Goal: Task Accomplishment & Management: Manage account settings

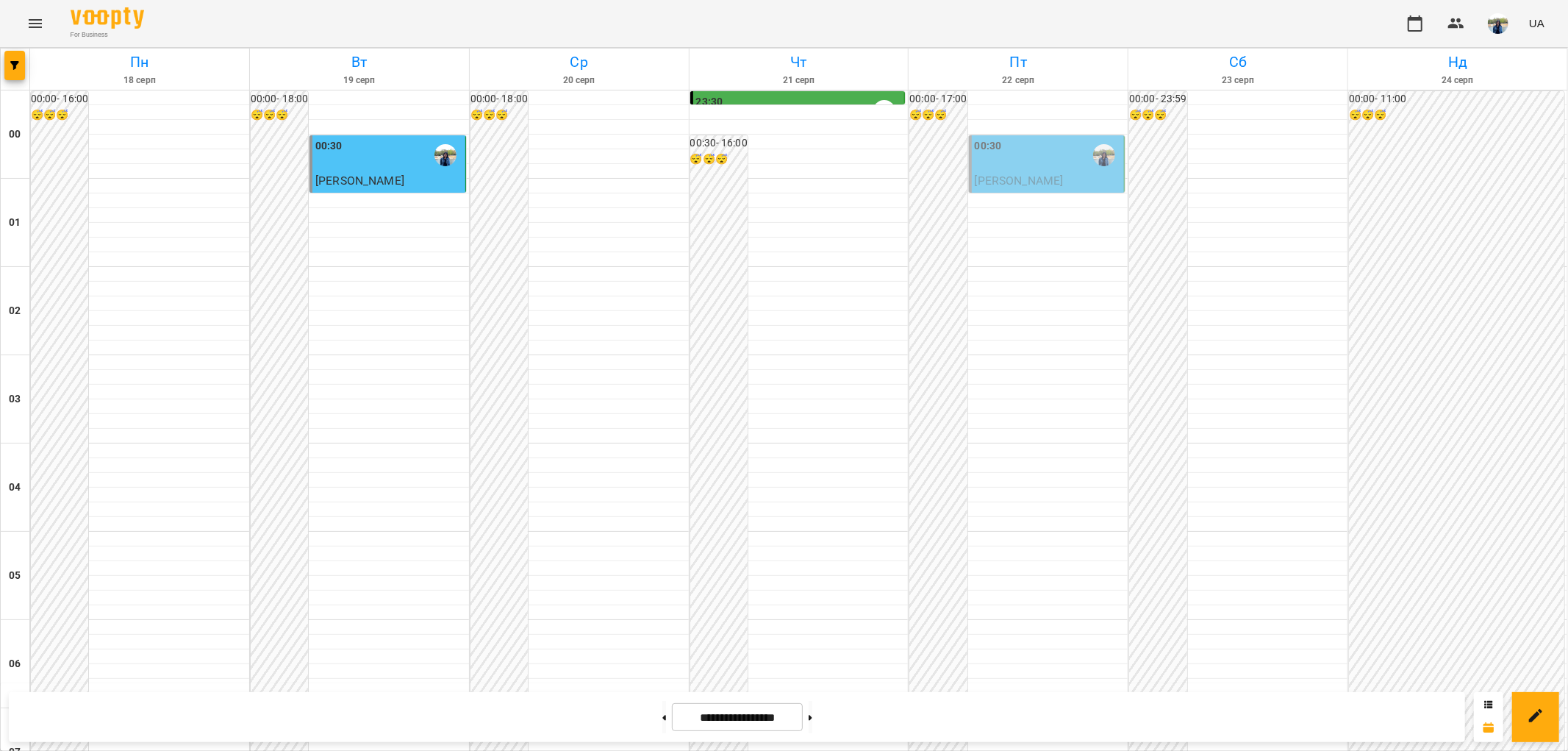
scroll to position [1033, 0]
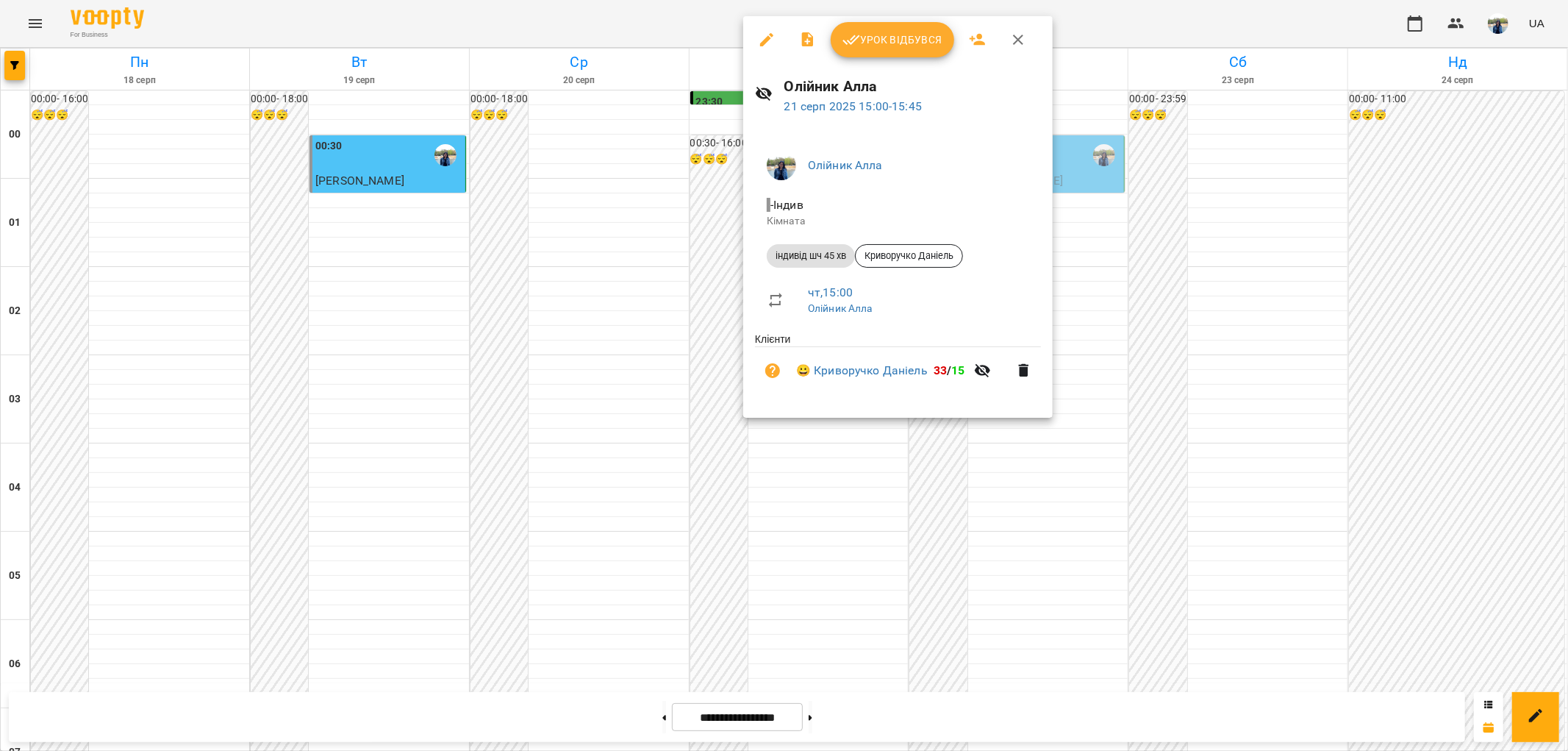
click at [899, 40] on span "Урок відбувся" at bounding box center [893, 40] width 100 height 18
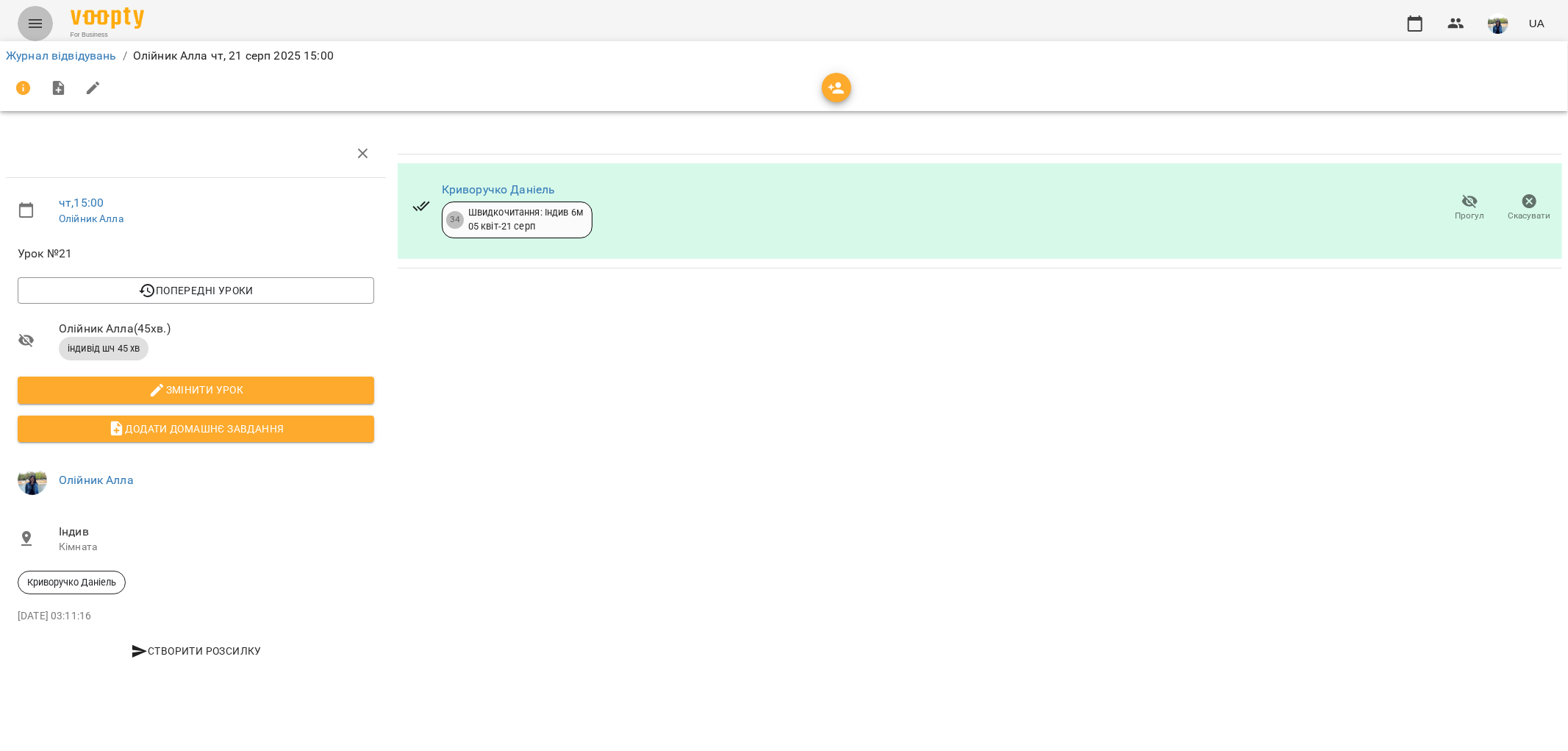
click at [34, 22] on icon "Menu" at bounding box center [36, 24] width 18 height 18
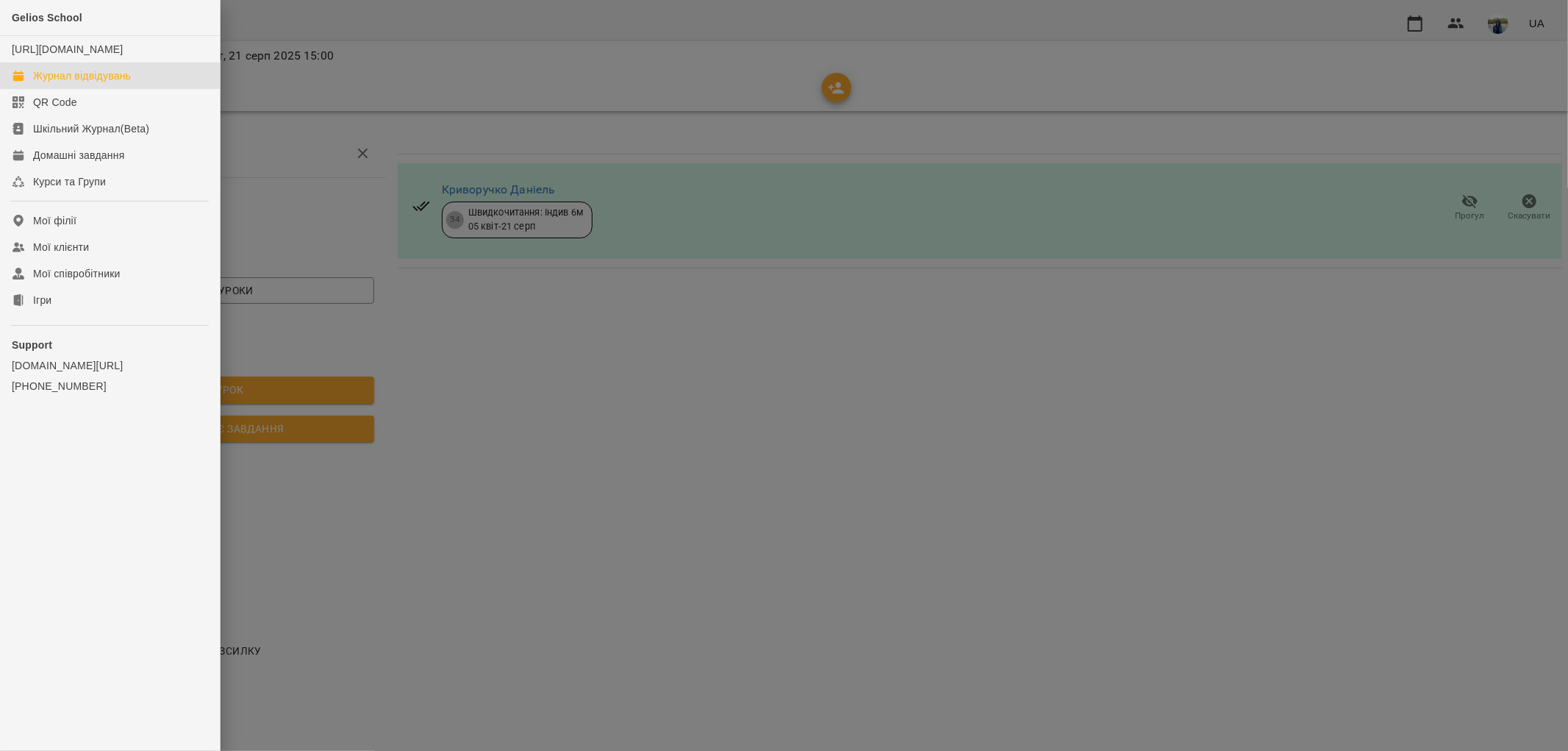
click at [56, 83] on div "Журнал відвідувань" at bounding box center [82, 75] width 98 height 15
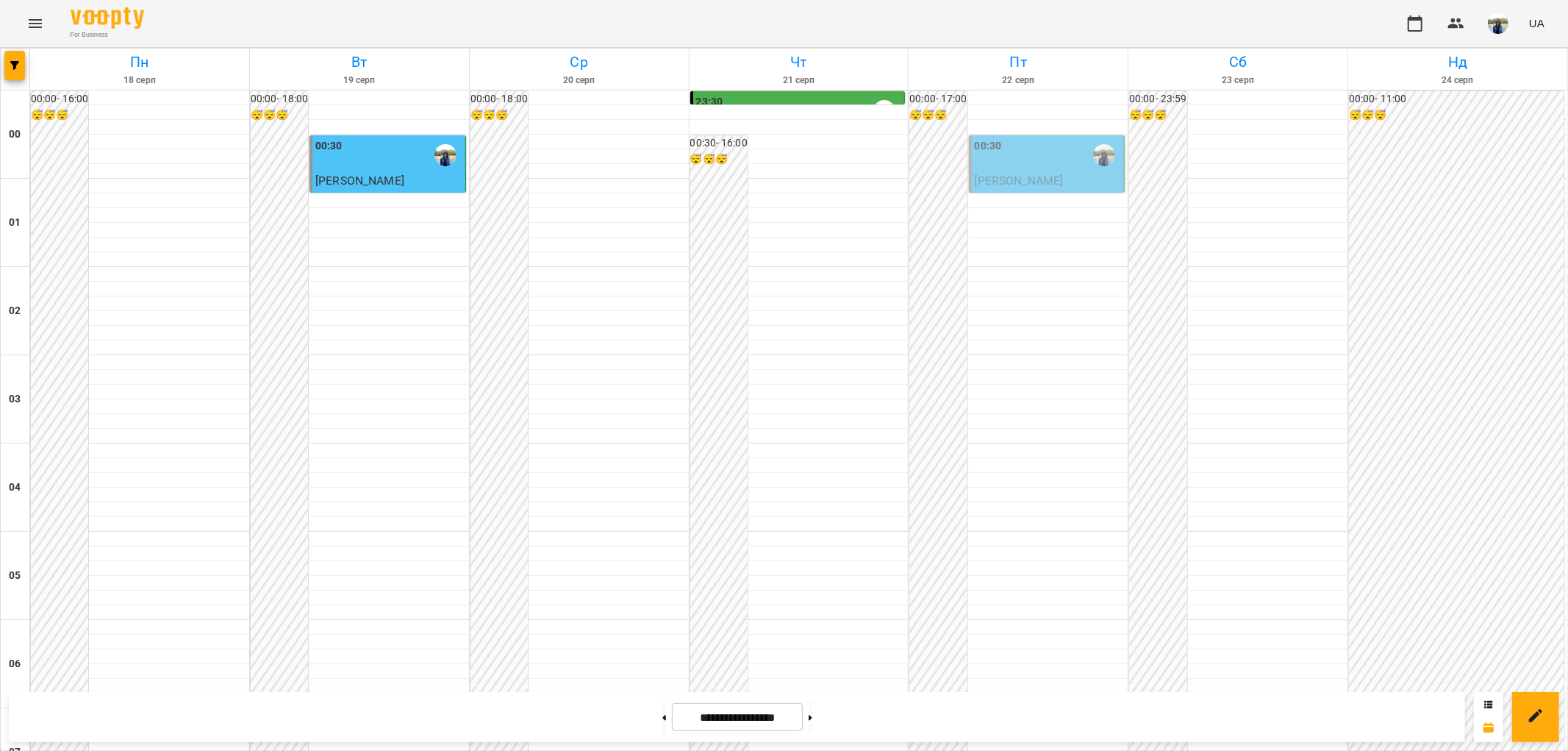
scroll to position [706, 0]
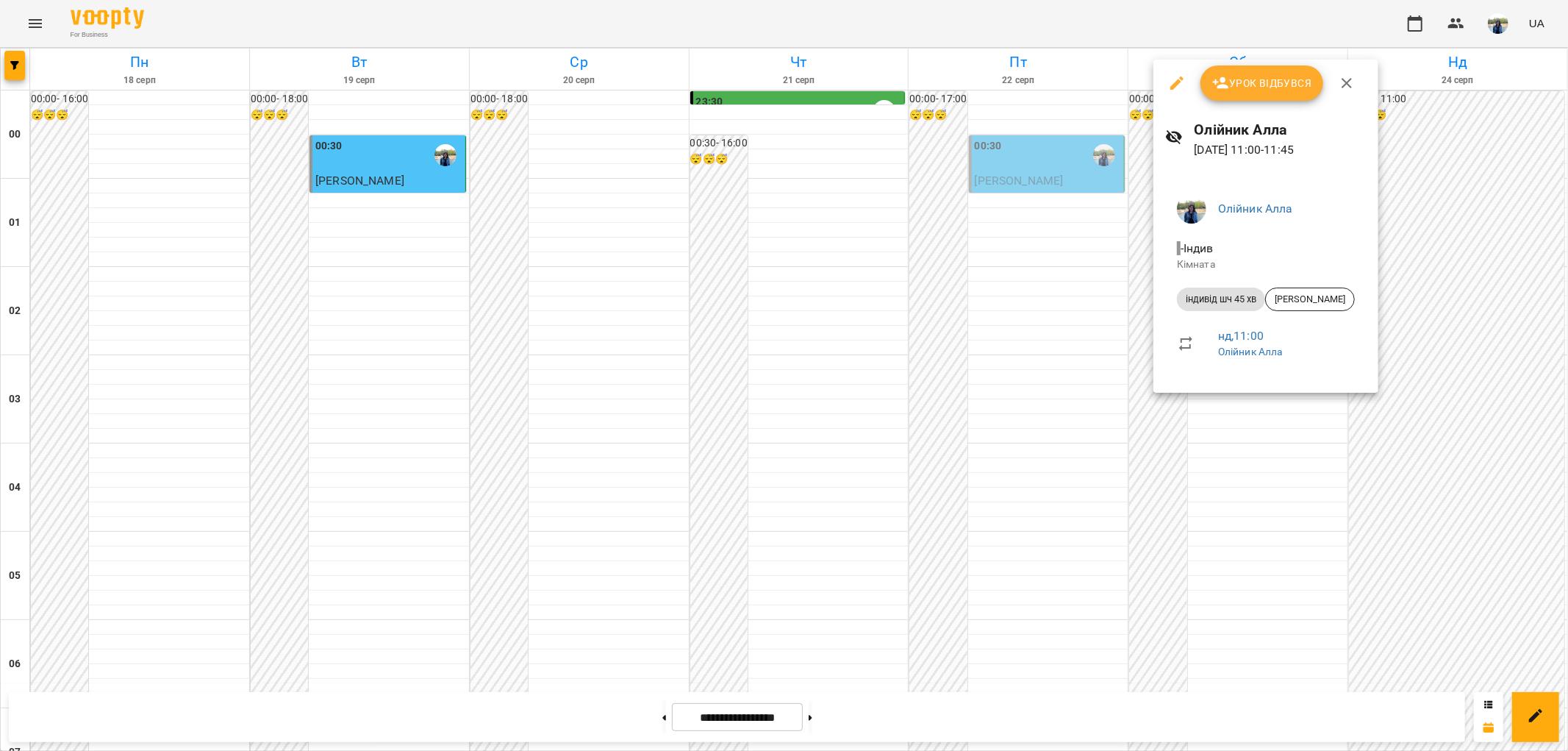
click at [1458, 281] on div at bounding box center [784, 376] width 1568 height 751
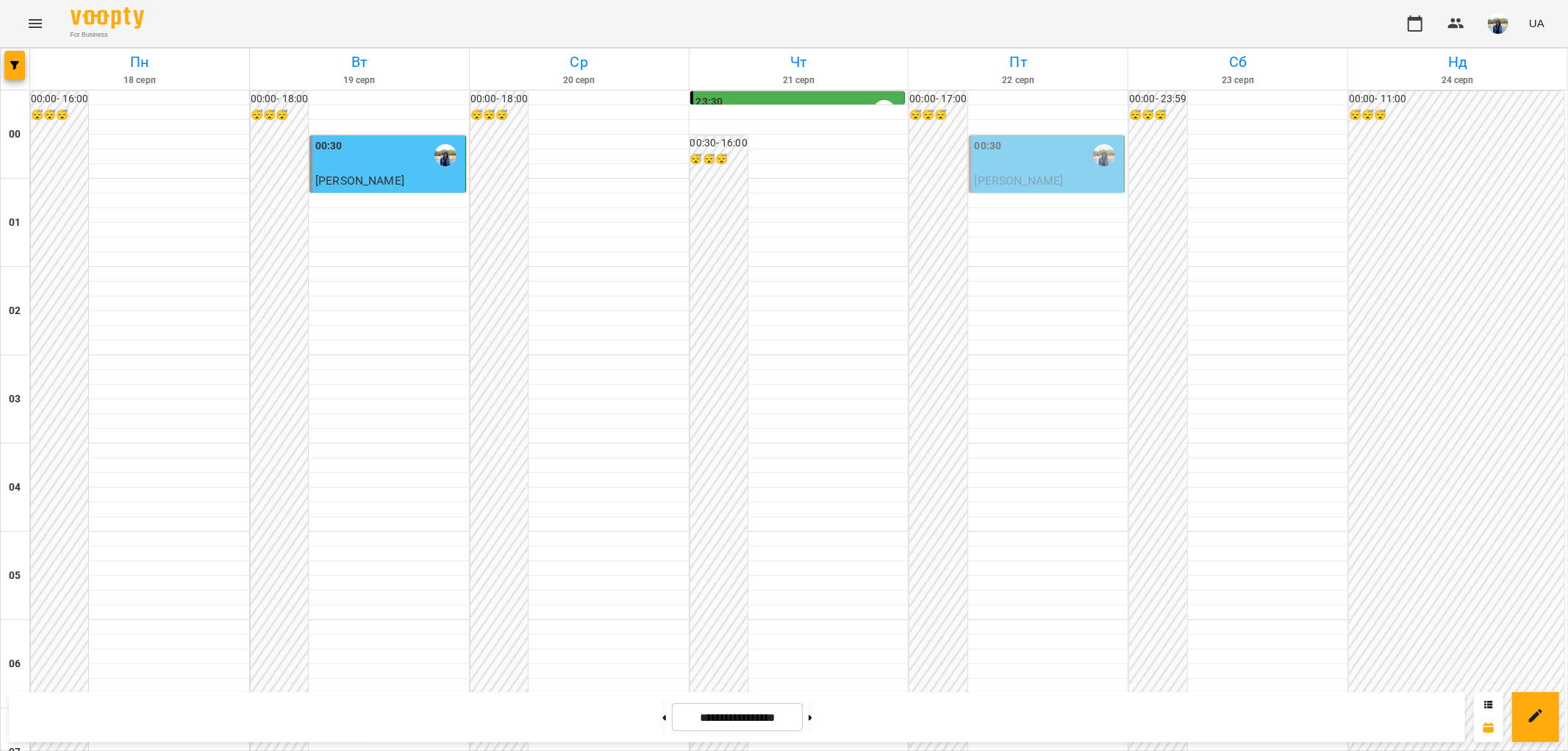
scroll to position [1523, 0]
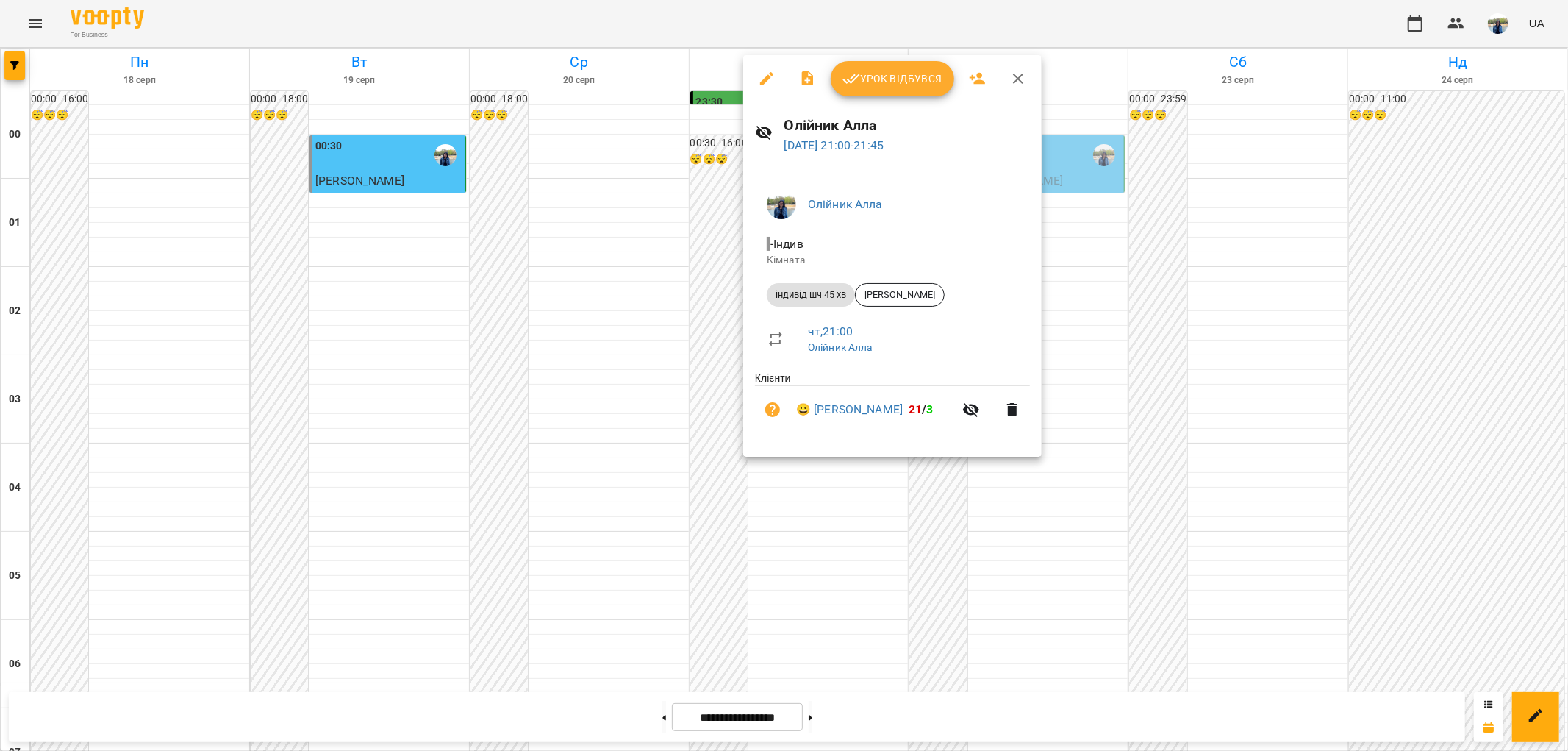
click at [1080, 461] on div at bounding box center [784, 376] width 1568 height 751
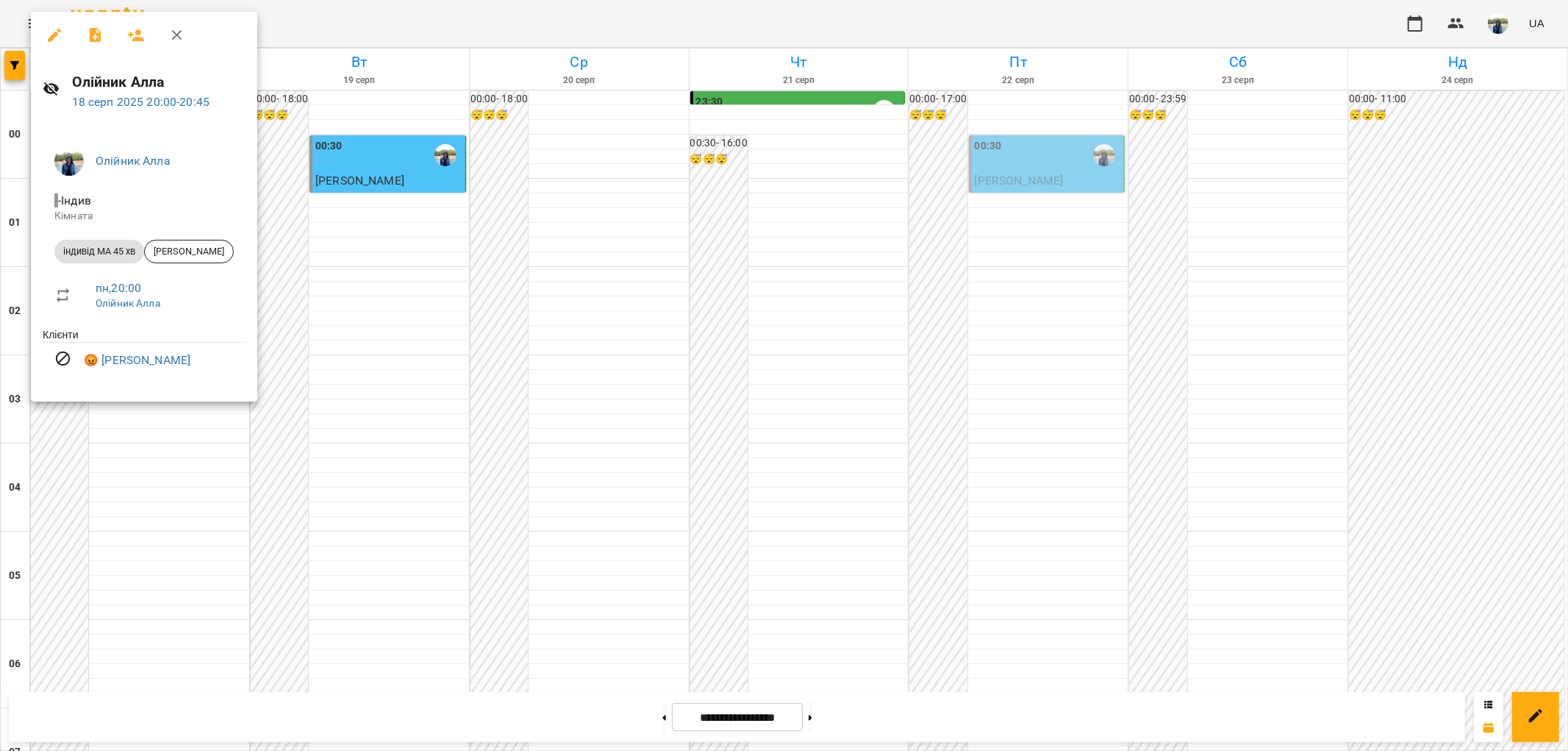
click at [1017, 356] on div at bounding box center [784, 376] width 1568 height 751
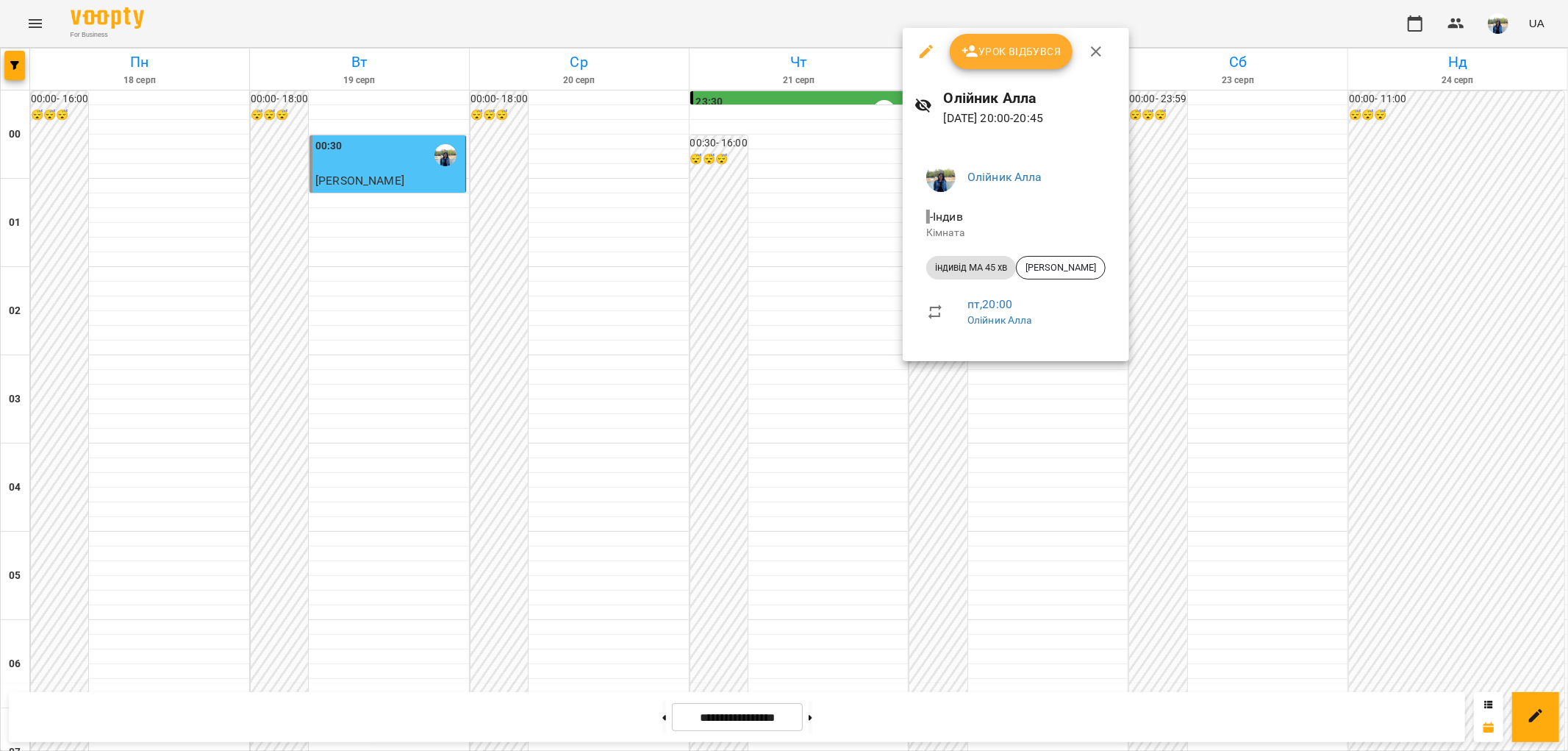
click at [1096, 52] on icon "button" at bounding box center [1096, 51] width 10 height 10
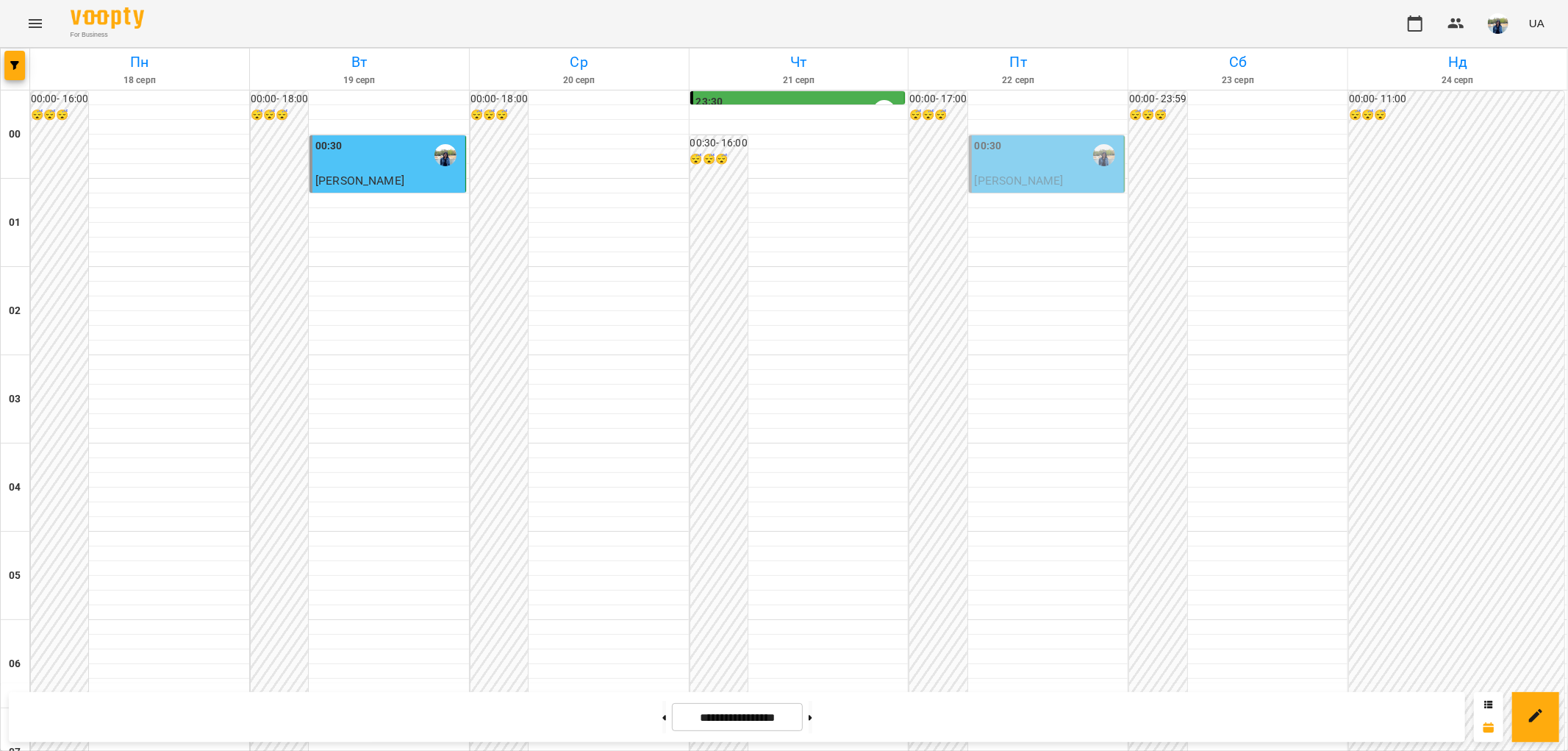
scroll to position [899, 0]
